Goal: Entertainment & Leisure: Consume media (video, audio)

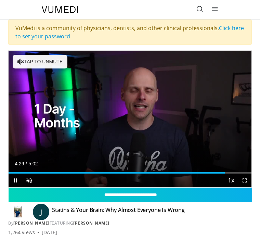
click at [218, 172] on div "Progress Bar" at bounding box center [117, 172] width 216 height 1
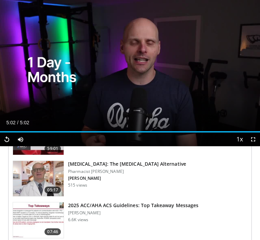
scroll to position [438, 0]
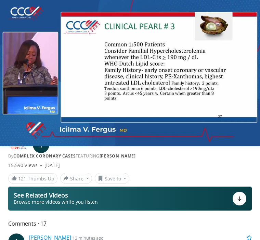
scroll to position [80, 0]
